Goal: Information Seeking & Learning: Find specific fact

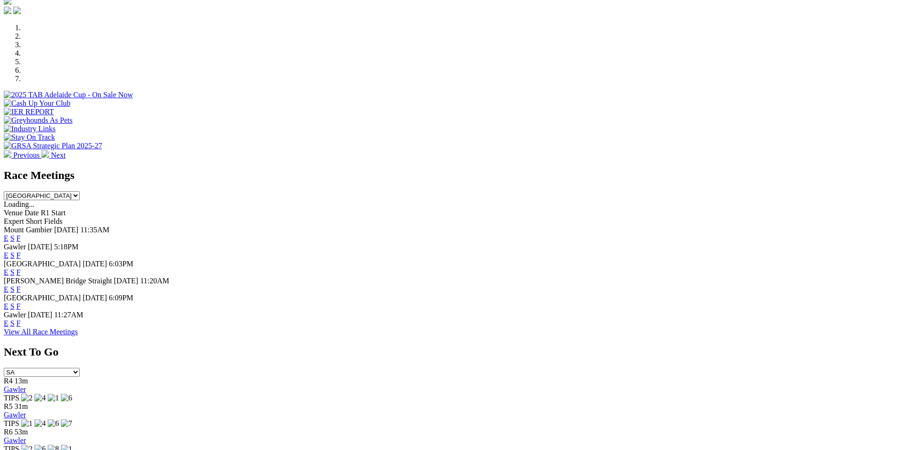
scroll to position [320, 0]
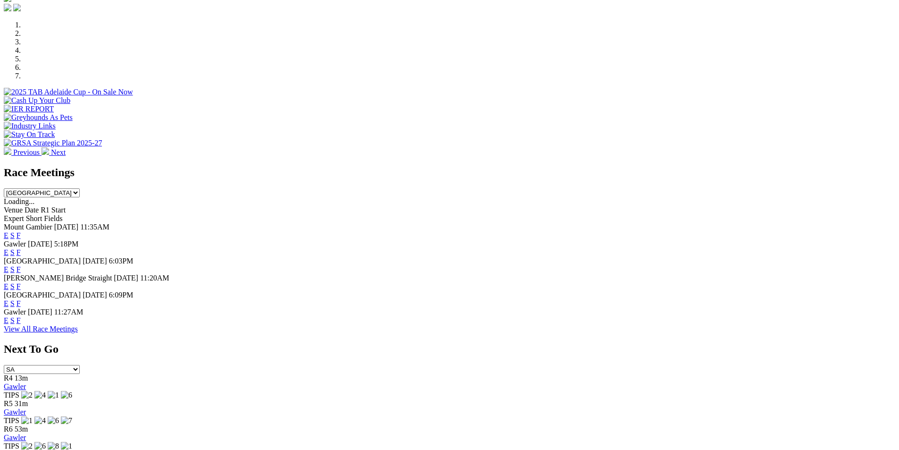
click at [21, 265] on link "F" at bounding box center [19, 269] width 4 height 8
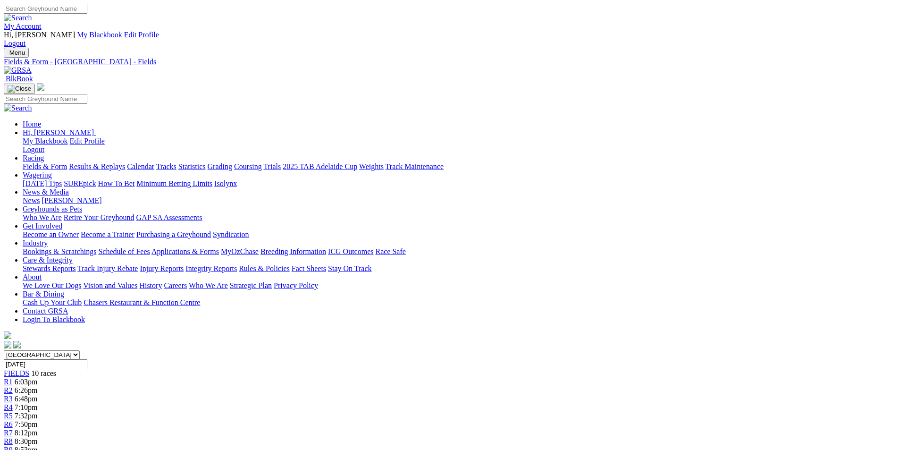
click at [32, 66] on img at bounding box center [18, 70] width 28 height 8
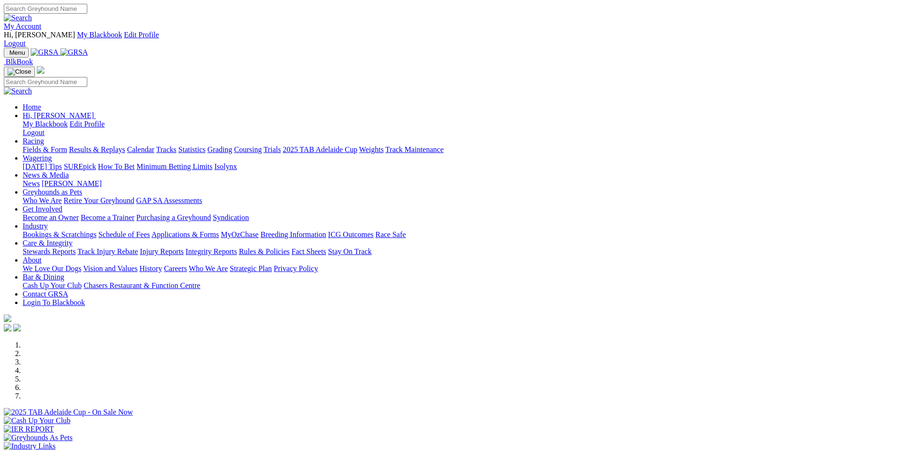
click at [75, 247] on link "Stewards Reports" at bounding box center [49, 251] width 53 height 8
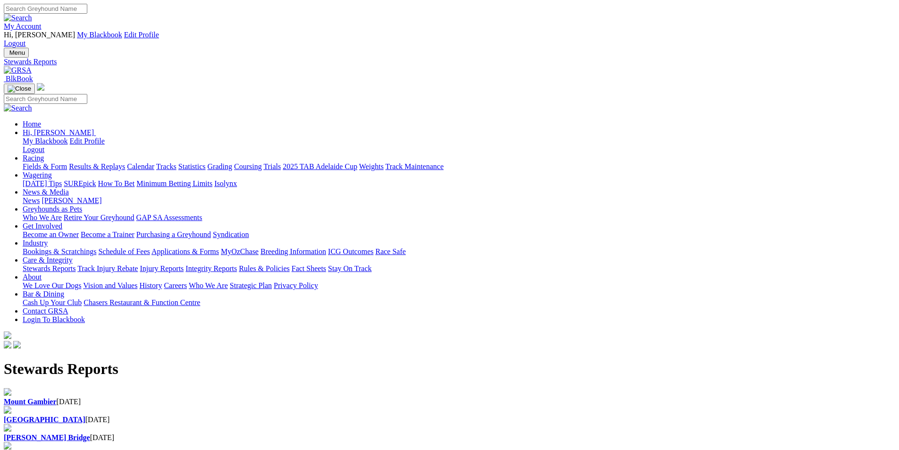
click at [85, 415] on b "[GEOGRAPHIC_DATA]" at bounding box center [45, 419] width 82 height 8
click at [32, 66] on img at bounding box center [18, 70] width 28 height 8
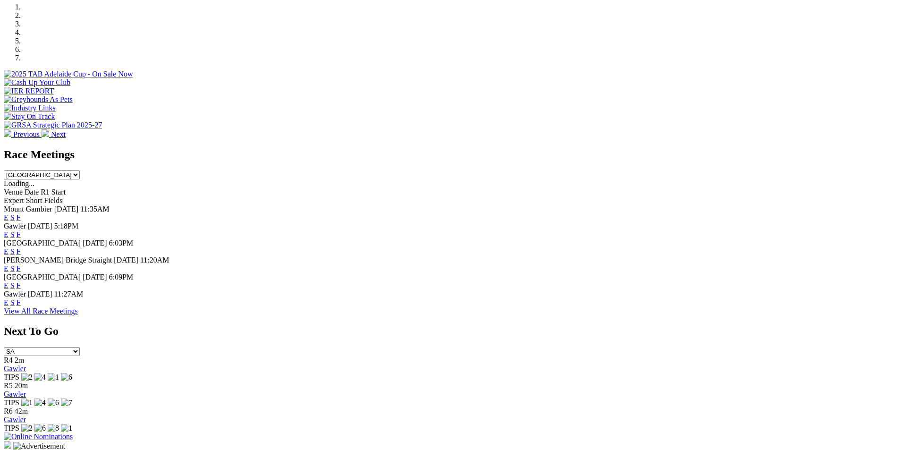
scroll to position [307, 0]
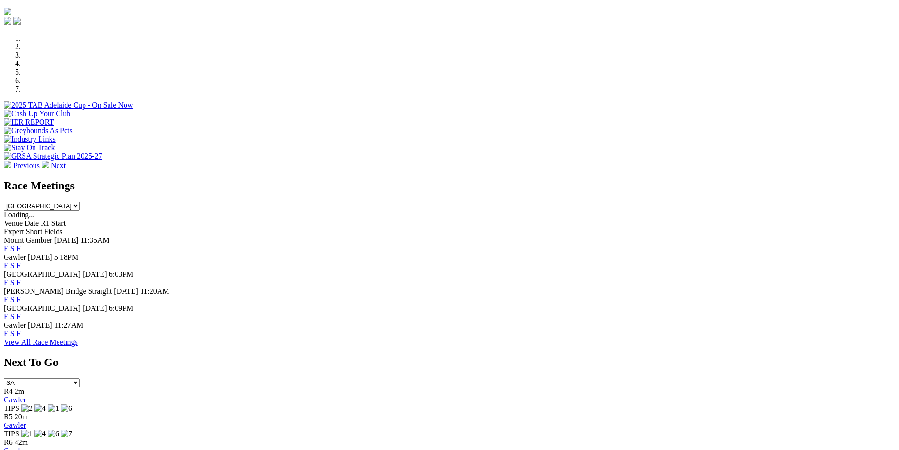
click at [21, 312] on link "F" at bounding box center [19, 316] width 4 height 8
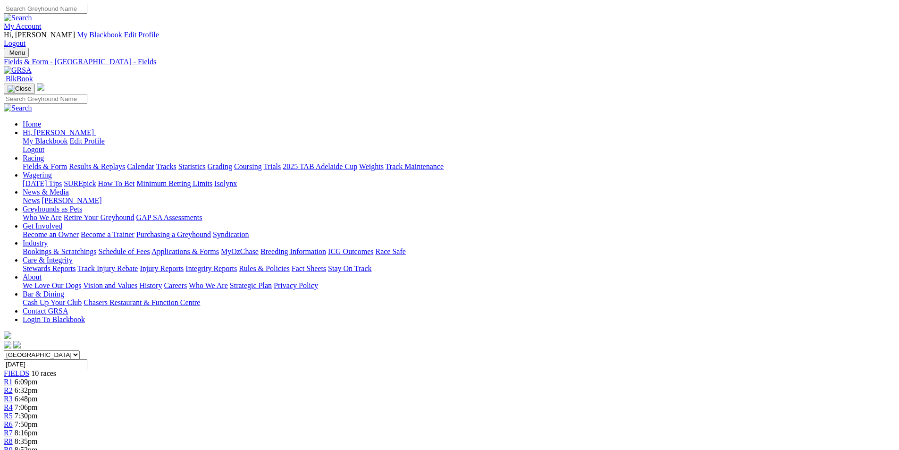
click at [32, 66] on img at bounding box center [18, 70] width 28 height 8
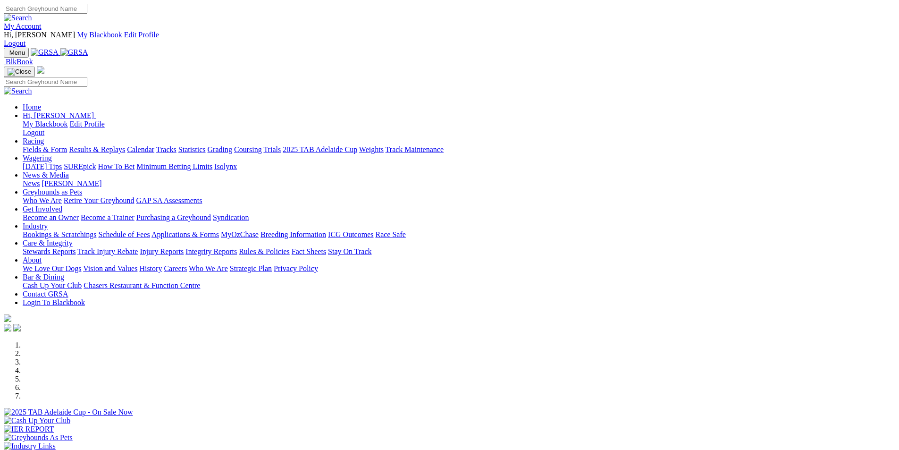
scroll to position [335, 0]
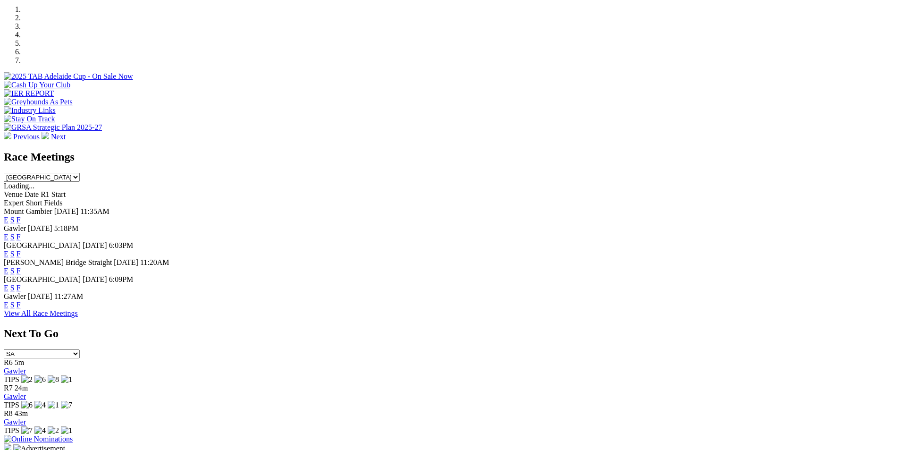
click at [21, 301] on link "F" at bounding box center [19, 305] width 4 height 8
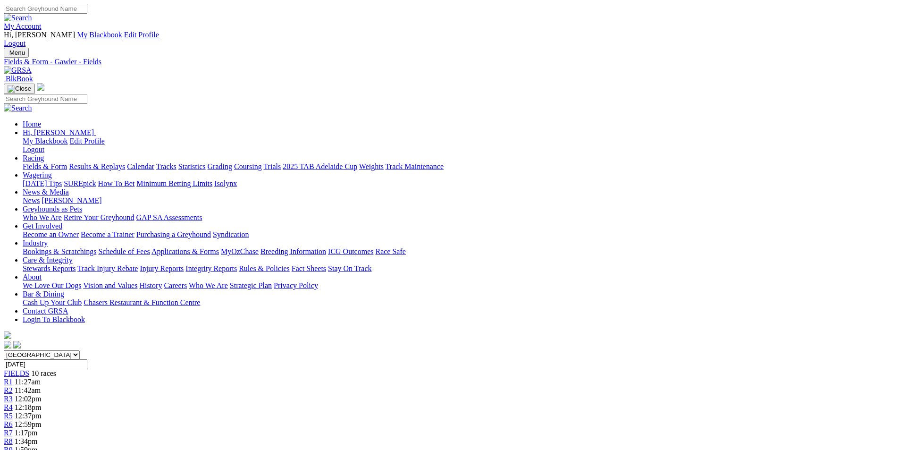
click at [32, 66] on img at bounding box center [18, 70] width 28 height 8
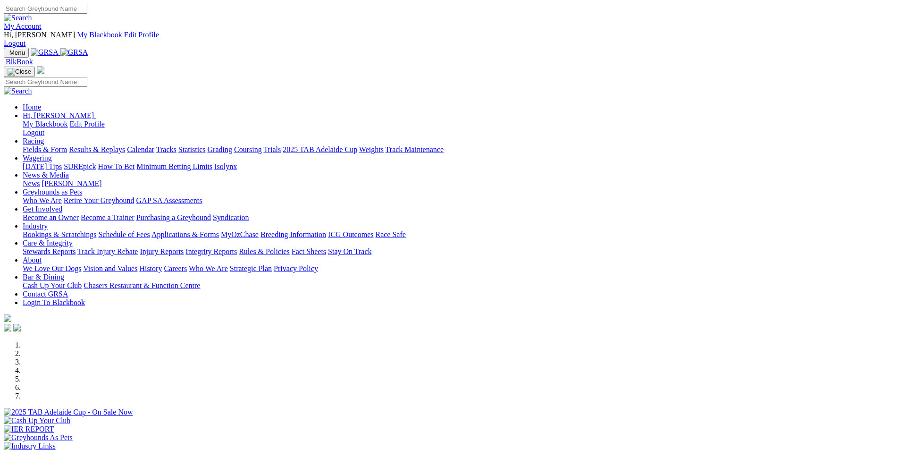
scroll to position [872, 0]
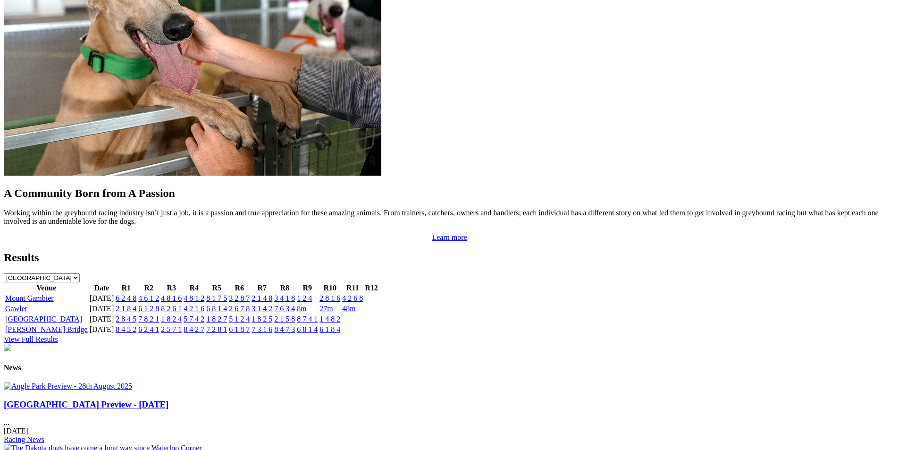
click at [250, 304] on link "2 6 7 8" at bounding box center [239, 308] width 21 height 8
